Goal: Task Accomplishment & Management: Complete application form

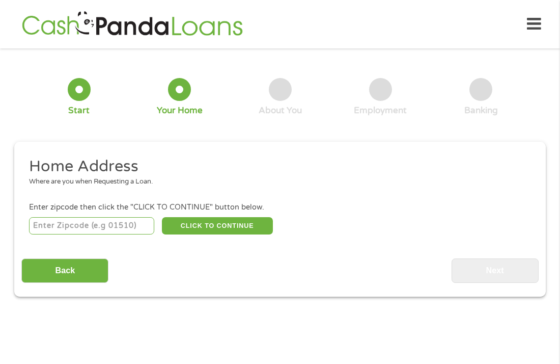
scroll to position [5, 0]
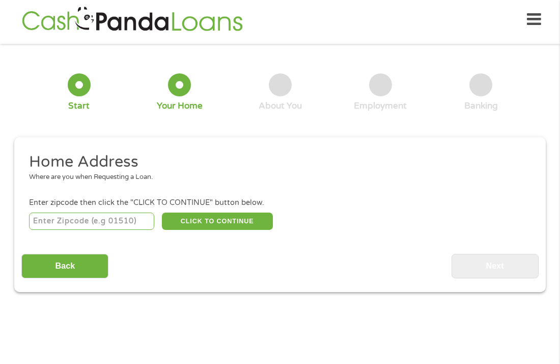
click at [101, 220] on input "number" at bounding box center [92, 220] width 126 height 17
type input "60640"
click at [201, 223] on button "CLICK TO CONTINUE" at bounding box center [217, 220] width 111 height 17
type input "60640"
type input "Chicago"
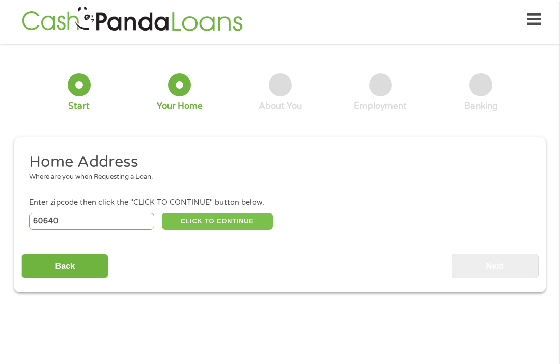
select select "[US_STATE]"
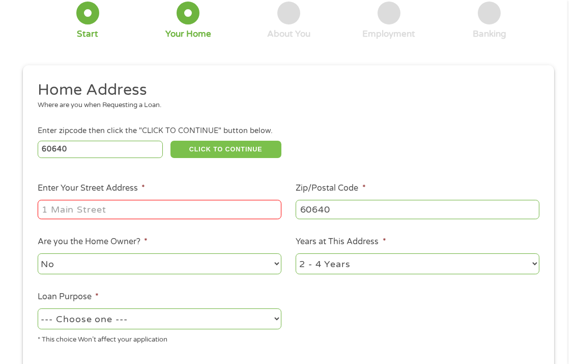
scroll to position [79, 0]
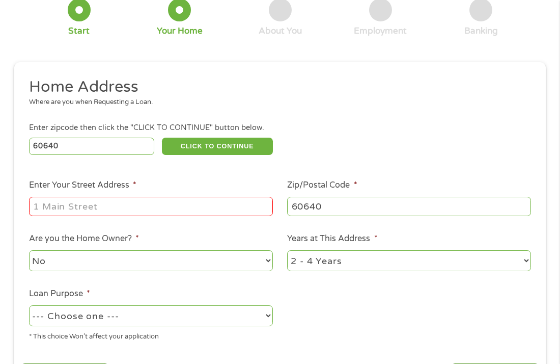
click at [60, 205] on input "Enter Your Street Address *" at bounding box center [151, 206] width 244 height 19
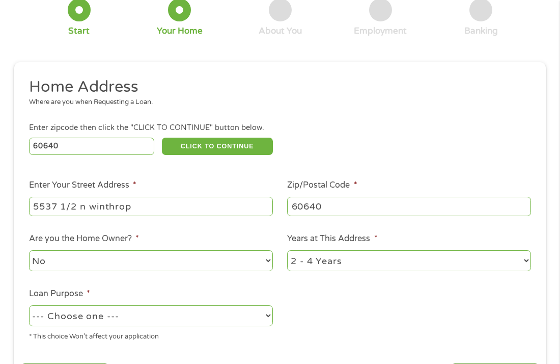
type input "5537 1/2 n winthrop"
click at [525, 262] on select "1 Year or less 1 - 2 Years 2 - 4 Years Over 4 Years" at bounding box center [409, 260] width 244 height 21
select select "24months"
click at [287, 251] on select "1 Year or less 1 - 2 Years 2 - 4 Years Over 4 Years" at bounding box center [409, 260] width 244 height 21
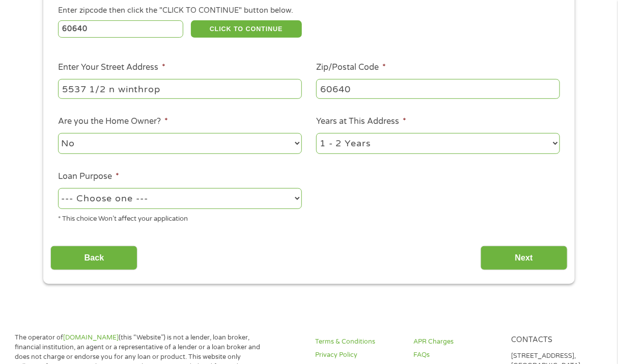
scroll to position [176, 0]
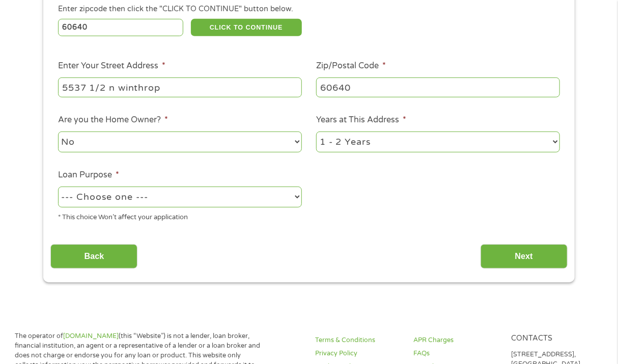
click at [297, 195] on select "--- Choose one --- Pay Bills Debt Consolidation Home Improvement Major Purchase…" at bounding box center [180, 196] width 244 height 21
select select "shorttermcash"
click at [58, 187] on select "--- Choose one --- Pay Bills Debt Consolidation Home Improvement Major Purchase…" at bounding box center [180, 196] width 244 height 21
click at [542, 259] on input "Next" at bounding box center [524, 256] width 87 height 25
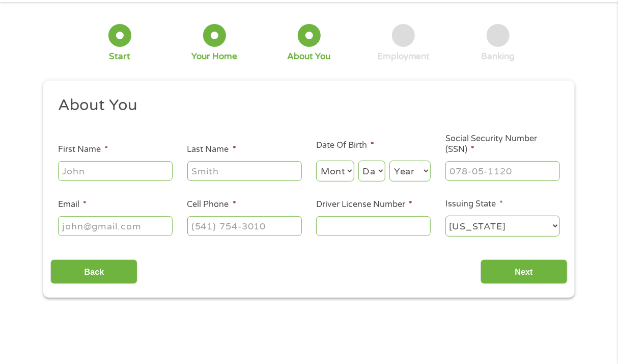
scroll to position [0, 0]
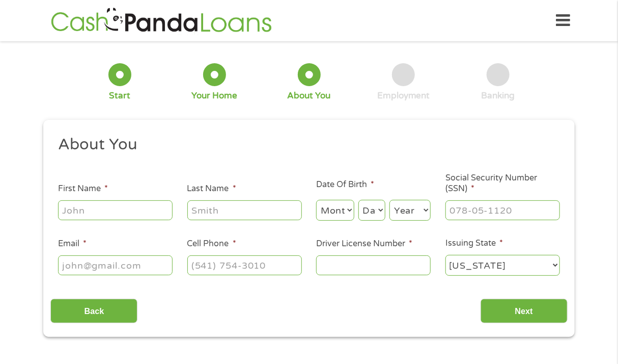
click at [146, 216] on input "First Name *" at bounding box center [115, 209] width 115 height 19
type input "jowanda"
click at [202, 212] on input "Last Name *" at bounding box center [244, 209] width 115 height 19
type input "galloway"
click at [349, 211] on select "Month 1 2 3 4 5 6 7 8 9 10 11 12" at bounding box center [335, 210] width 38 height 21
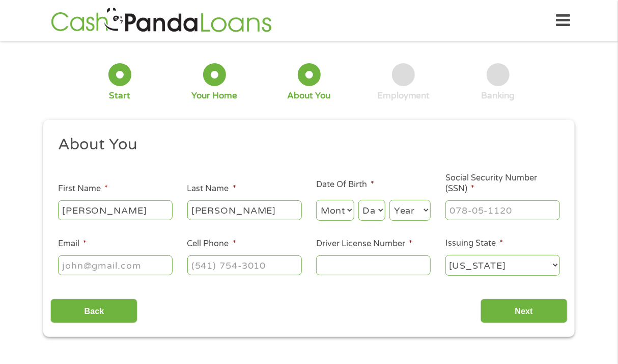
select select "5"
click at [316, 200] on select "Month 1 2 3 4 5 6 7 8 9 10 11 12" at bounding box center [335, 210] width 38 height 21
click at [382, 211] on select "Day 1 2 3 4 5 6 7 8 9 10 11 12 13 14 15 16 17 18 19 20 21 22 23 24 25 26 27 28 …" at bounding box center [371, 210] width 27 height 21
select select "22"
click at [358, 200] on select "Day 1 2 3 4 5 6 7 8 9 10 11 12 13 14 15 16 17 18 19 20 21 22 23 24 25 26 27 28 …" at bounding box center [371, 210] width 27 height 21
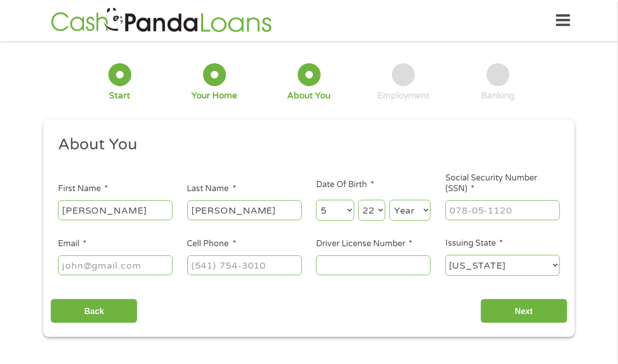
click at [428, 209] on select "Year 2007 2006 2005 2004 2003 2002 2001 2000 1999 1998 1997 1996 1995 1994 1993…" at bounding box center [409, 210] width 41 height 21
select select "1987"
click at [389, 200] on select "Year 2007 2006 2005 2004 2003 2002 2001 2000 1999 1998 1997 1996 1995 1994 1993…" at bounding box center [409, 210] width 41 height 21
click at [480, 210] on input "___-__-____" at bounding box center [502, 209] width 115 height 19
type input "342-78-3042"
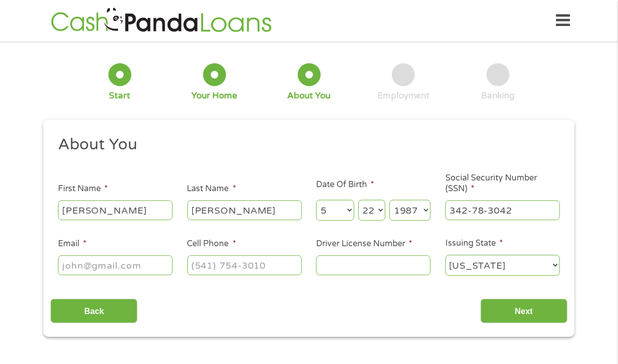
click at [140, 265] on input "Email *" at bounding box center [115, 264] width 115 height 19
type input "jgalloway_44@yahoo.com"
click at [218, 263] on input "(___) ___-____" at bounding box center [244, 264] width 115 height 19
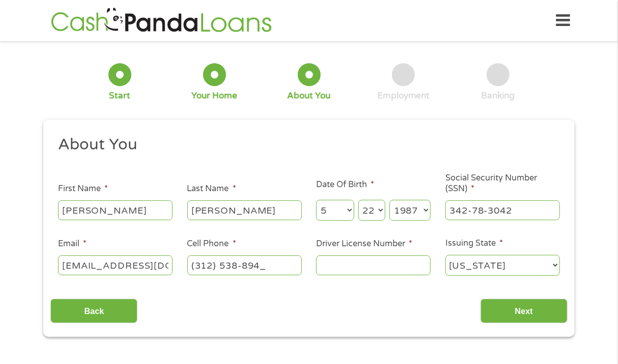
type input "(312) 538-8942"
click at [348, 269] on input "Driver License Number *" at bounding box center [373, 264] width 115 height 19
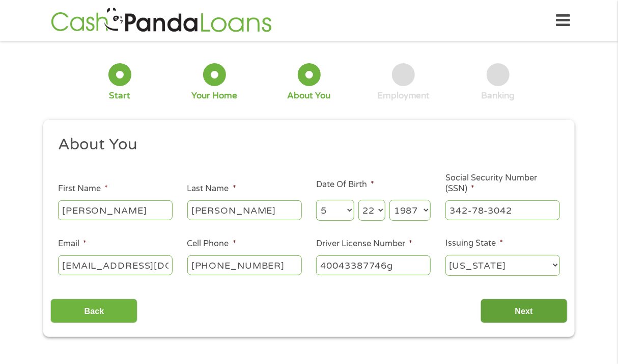
type input "40043387746g"
click at [538, 314] on input "Next" at bounding box center [524, 310] width 87 height 25
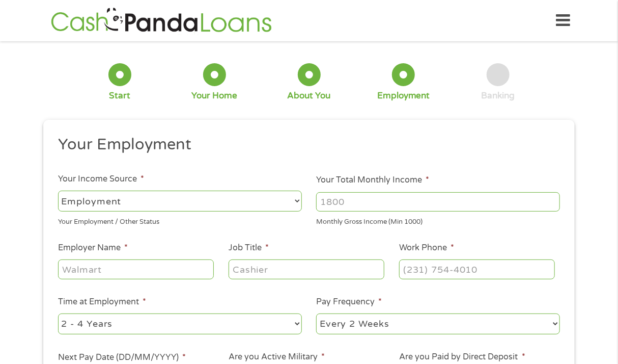
scroll to position [4, 4]
click at [298, 201] on select "--- Choose one --- Employment Self Employed Benefits" at bounding box center [180, 200] width 244 height 21
select select "benefits"
click at [58, 190] on select "--- Choose one --- Employment Self Employed Benefits" at bounding box center [180, 200] width 244 height 21
type input "Other"
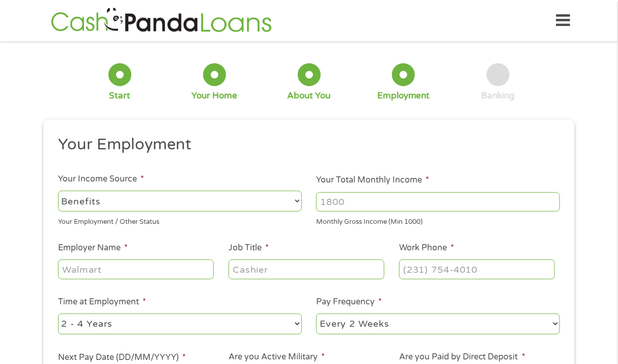
type input "(312) 538-8942"
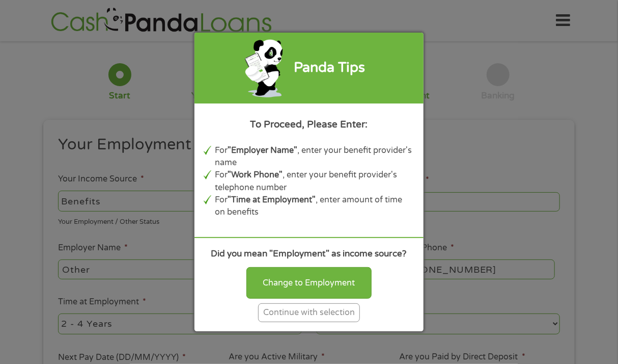
click at [306, 314] on div "Continue with selection" at bounding box center [309, 312] width 102 height 19
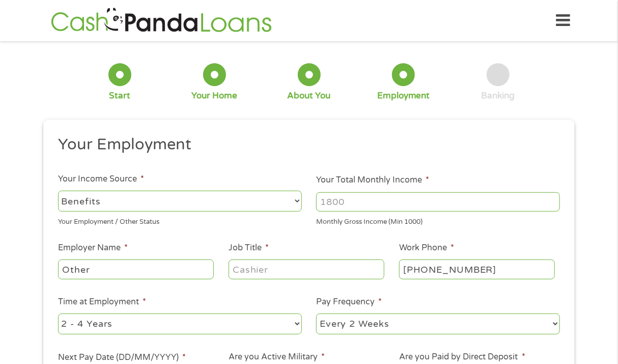
click at [306, 314] on li "Time at Employment * --- Choose one --- 1 Year or less 1 - 2 Years 2 - 4 Years …" at bounding box center [179, 315] width 259 height 40
click at [348, 203] on input "Your Total Monthly Income *" at bounding box center [438, 201] width 244 height 19
type input "1000"
click at [155, 272] on input "Other" at bounding box center [136, 268] width 156 height 19
type input "O"
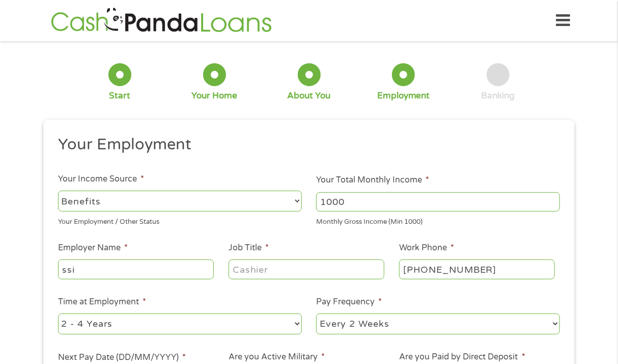
type input "ssi"
click at [276, 270] on input "Job Title *" at bounding box center [307, 268] width 156 height 19
type input "housekeeper"
click at [488, 270] on input "(312) 538-8942" at bounding box center [477, 268] width 156 height 19
type input "(800) 456-1213"
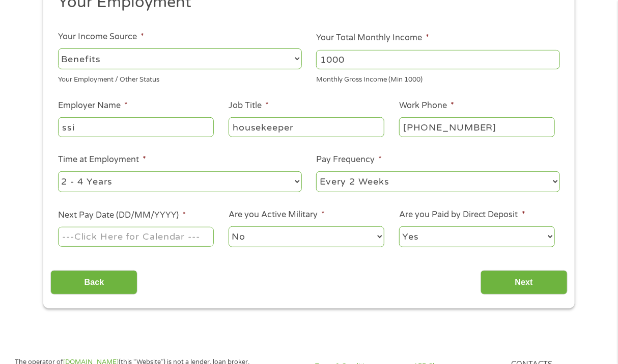
scroll to position [143, 0]
click at [556, 180] on select "--- Choose one --- Every 2 Weeks Every Week Monthly Semi-Monthly" at bounding box center [438, 181] width 244 height 21
select select "monthly"
click at [316, 171] on select "--- Choose one --- Every 2 Weeks Every Week Monthly Semi-Monthly" at bounding box center [438, 181] width 244 height 21
click at [193, 238] on input "Next Pay Date (DD/MM/YYYY) *" at bounding box center [136, 235] width 156 height 19
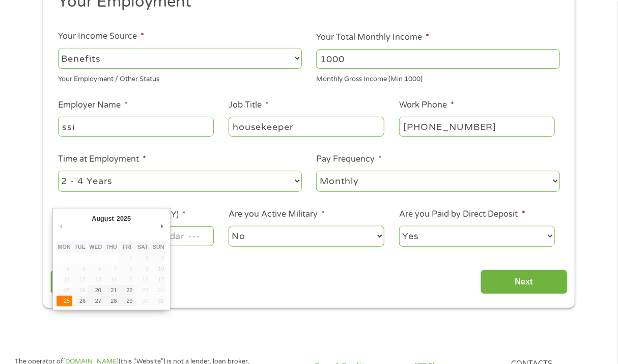
type input "25/08/2025"
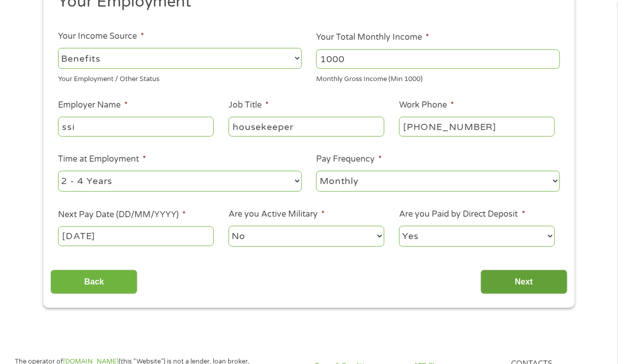
click at [551, 283] on input "Next" at bounding box center [524, 281] width 87 height 25
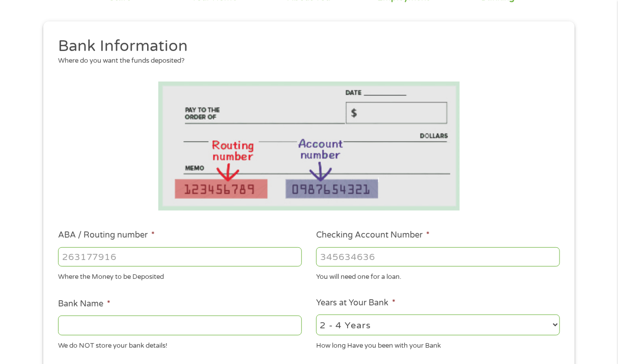
scroll to position [98, 0]
click at [130, 261] on input "ABA / Routing number *" at bounding box center [180, 256] width 244 height 19
type input "041215663"
type input "SUTTON BANK"
type input "041215663"
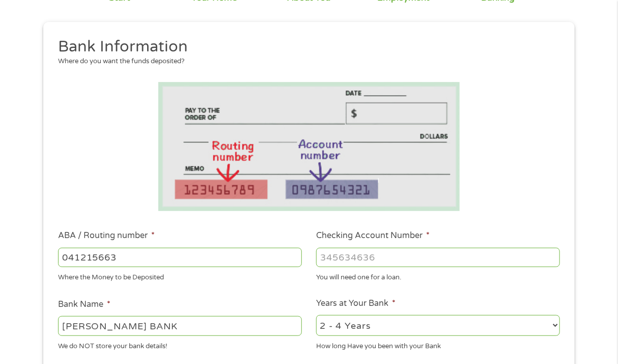
click at [374, 254] on input "Checking Account Number *" at bounding box center [438, 256] width 244 height 19
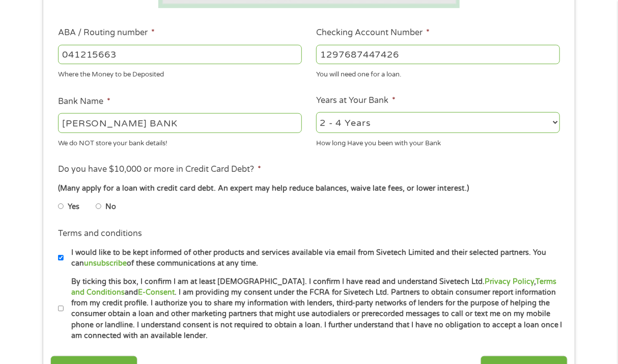
scroll to position [308, 0]
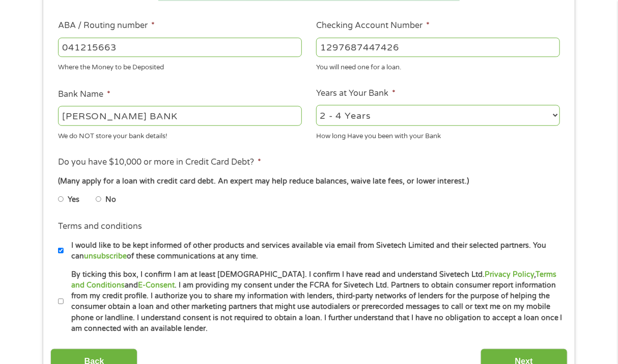
type input "1297687447426"
click at [97, 200] on input "No" at bounding box center [99, 199] width 6 height 16
radio input "true"
click at [60, 302] on input "By ticking this box, I confirm I am at least 18 years old. I confirm I have rea…" at bounding box center [61, 301] width 6 height 16
checkbox input "true"
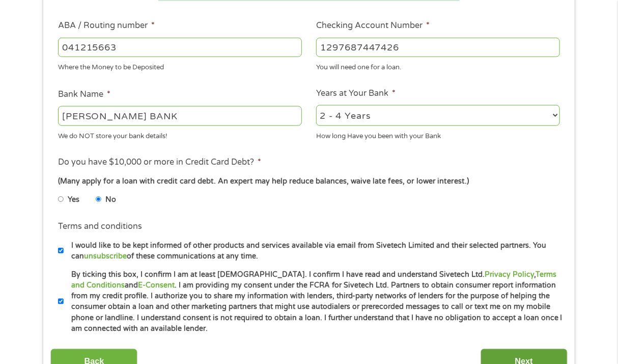
click at [510, 355] on input "Next" at bounding box center [524, 360] width 87 height 25
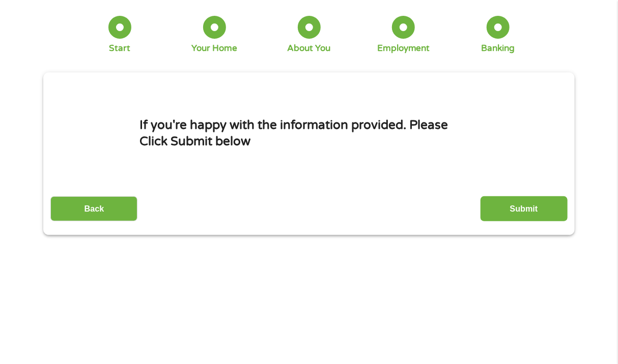
scroll to position [0, 0]
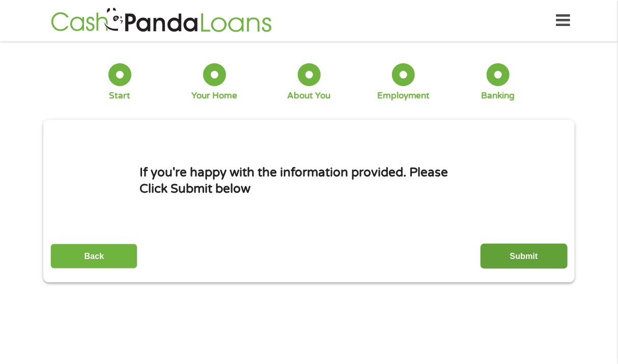
click at [560, 258] on input "Submit" at bounding box center [524, 255] width 87 height 25
